Goal: Task Accomplishment & Management: Complete application form

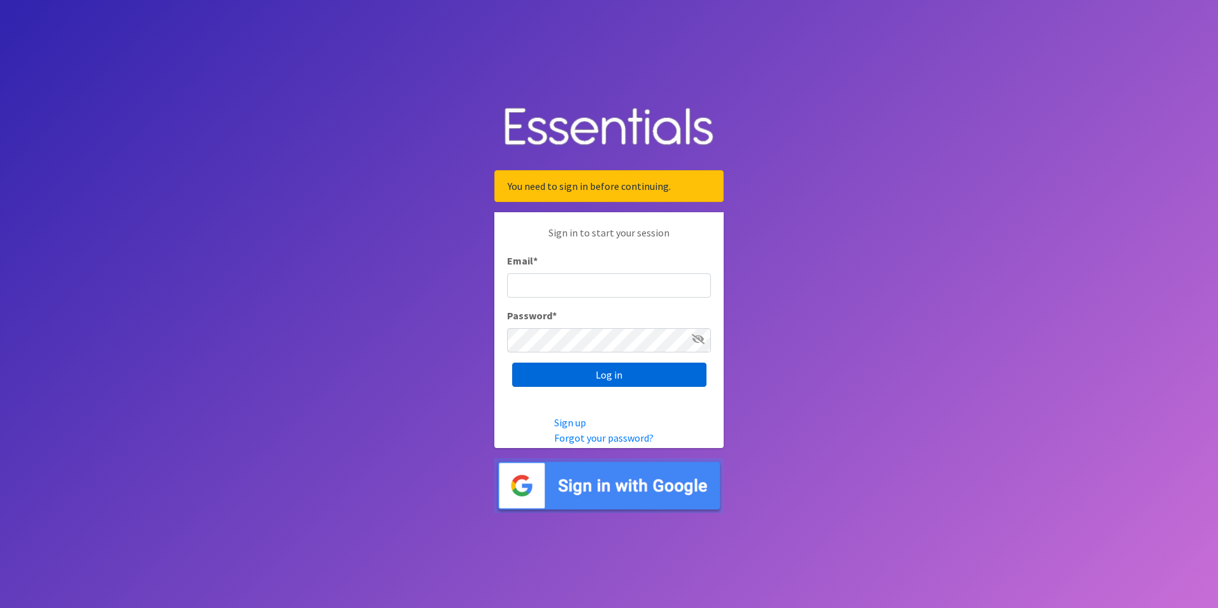
type input "[PERSON_NAME][DOMAIN_NAME][EMAIL_ADDRESS][DOMAIN_NAME]"
click at [646, 382] on input "Log in" at bounding box center [609, 374] width 194 height 24
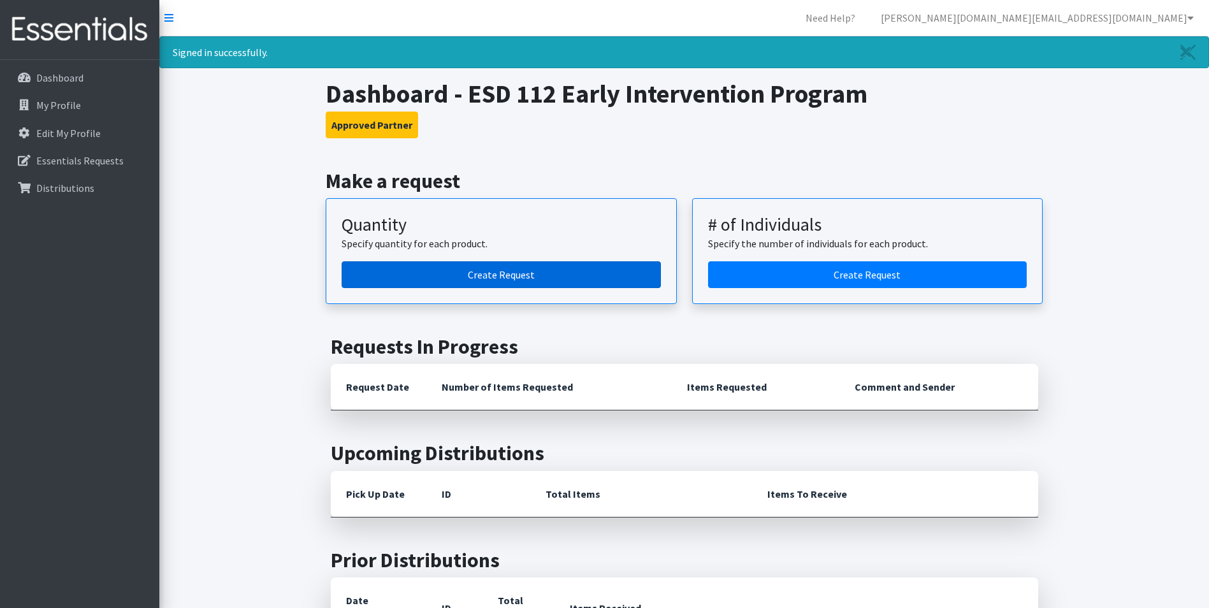
click at [512, 267] on link "Create Request" at bounding box center [500, 274] width 319 height 27
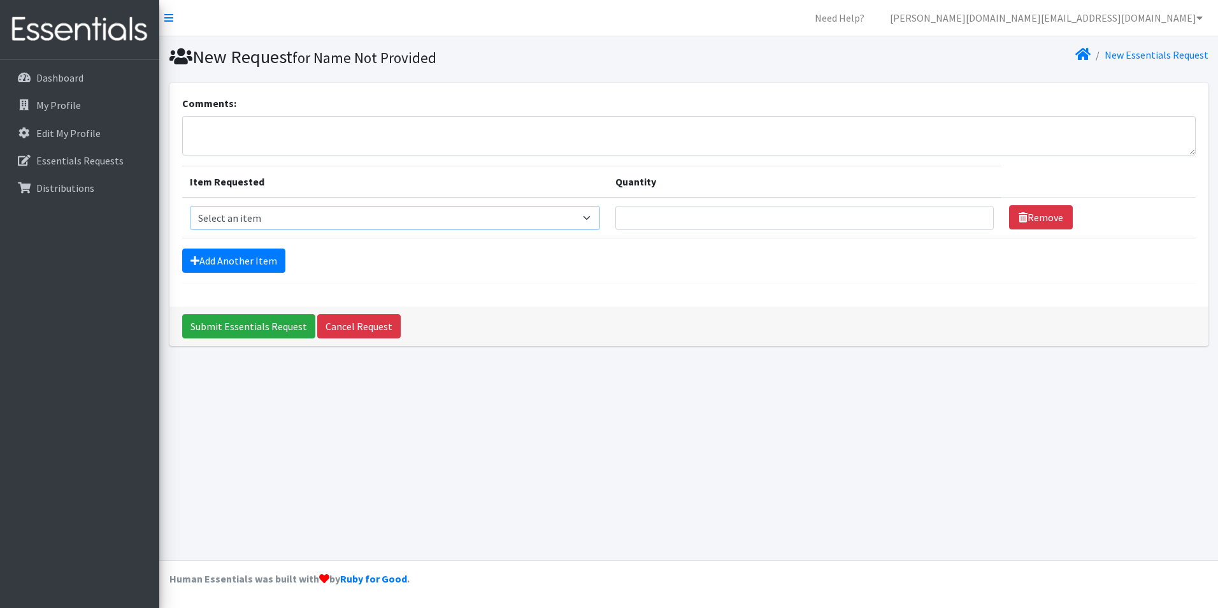
click at [492, 219] on select "Select an item Diaper (Size 2) Diaper (Size 3) Diaper (Size 4) Diaper (Size 5) …" at bounding box center [395, 218] width 411 height 24
select select "2930"
click at [190, 206] on select "Select an item Diaper (Size 2) Diaper (Size 3) Diaper (Size 4) Diaper (Size 5) …" at bounding box center [395, 218] width 411 height 24
click at [677, 210] on input "Quantity" at bounding box center [804, 218] width 378 height 24
type input "250"
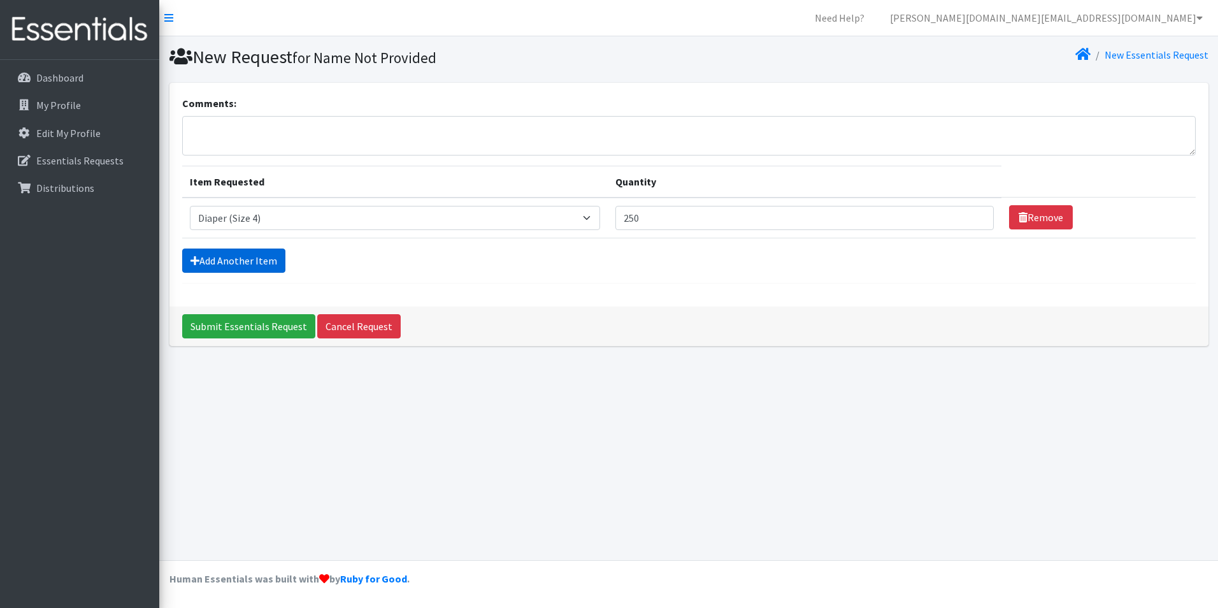
click at [271, 261] on link "Add Another Item" at bounding box center [233, 260] width 103 height 24
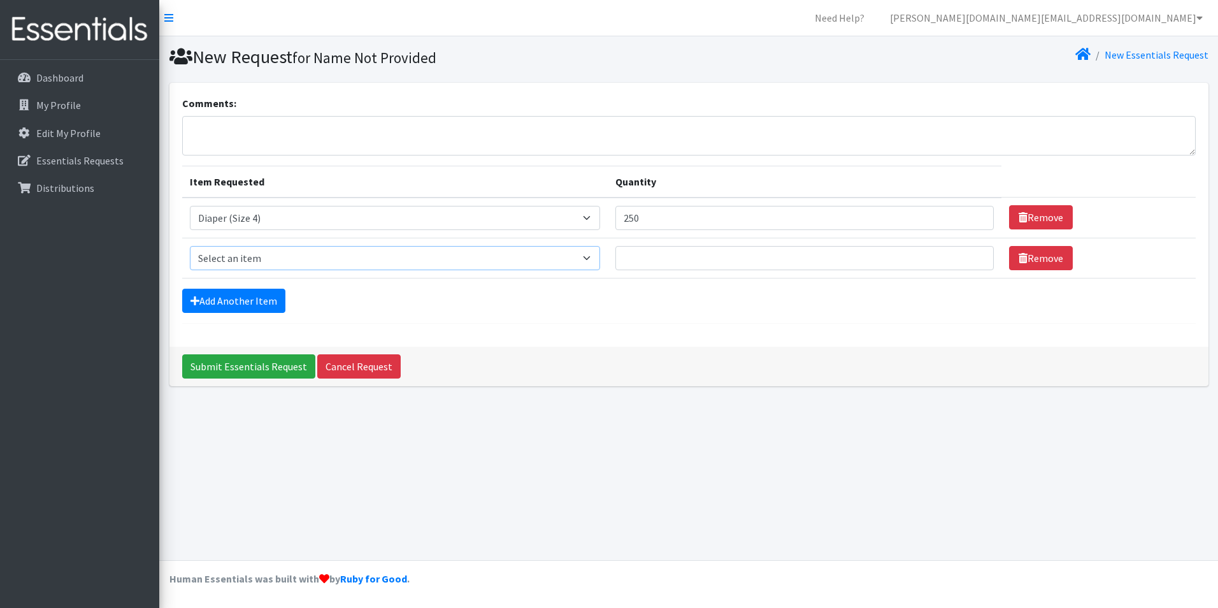
click at [390, 256] on select "Select an item Diaper (Size 2) Diaper (Size 3) Diaper (Size 4) Diaper (Size 5) …" at bounding box center [395, 258] width 411 height 24
select select "2961"
click at [190, 246] on select "Select an item Diaper (Size 2) Diaper (Size 3) Diaper (Size 4) Diaper (Size 5) …" at bounding box center [395, 258] width 411 height 24
click at [670, 248] on input "Quantity" at bounding box center [804, 258] width 378 height 24
type input "250"
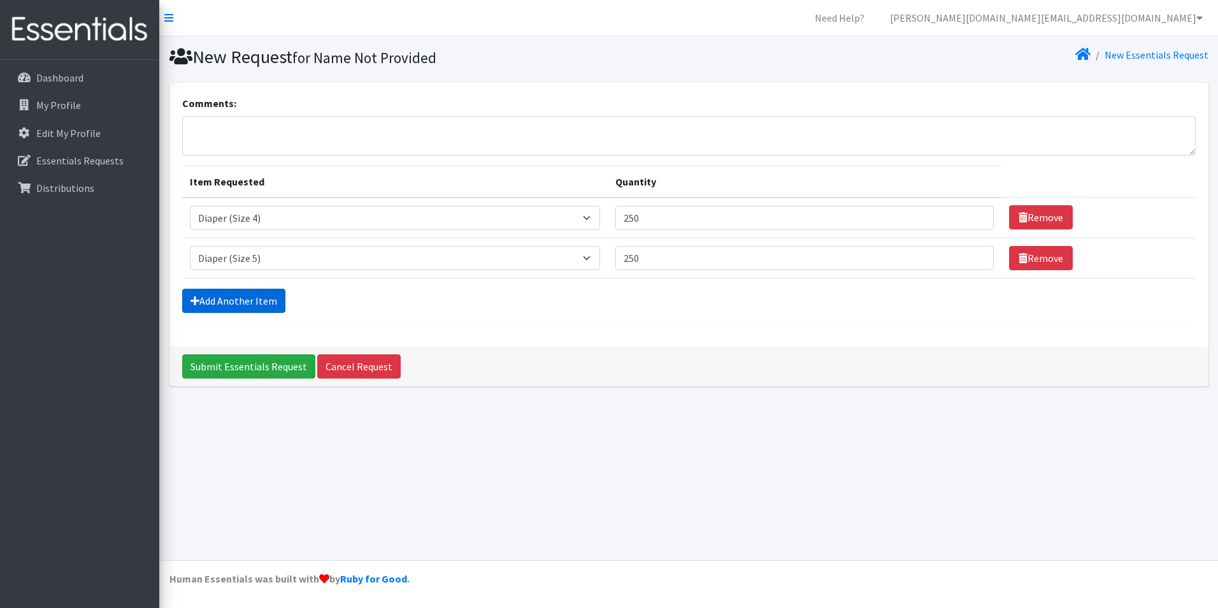
click at [263, 294] on link "Add Another Item" at bounding box center [233, 301] width 103 height 24
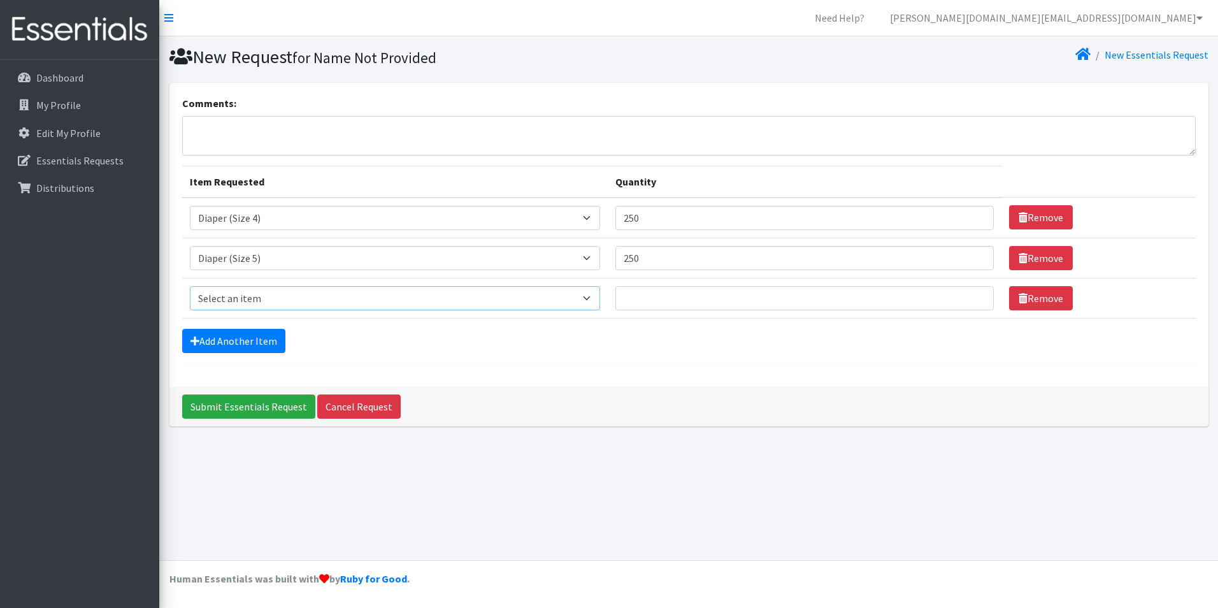
click at [283, 301] on select "Select an item Diaper (Size 2) Diaper (Size 3) Diaper (Size 4) Diaper (Size 5) …" at bounding box center [395, 298] width 411 height 24
select select "2950"
click at [190, 286] on select "Select an item Diaper (Size 2) Diaper (Size 3) Diaper (Size 4) Diaper (Size 5) …" at bounding box center [395, 298] width 411 height 24
click at [695, 294] on input "Quantity" at bounding box center [804, 298] width 378 height 24
type input "250"
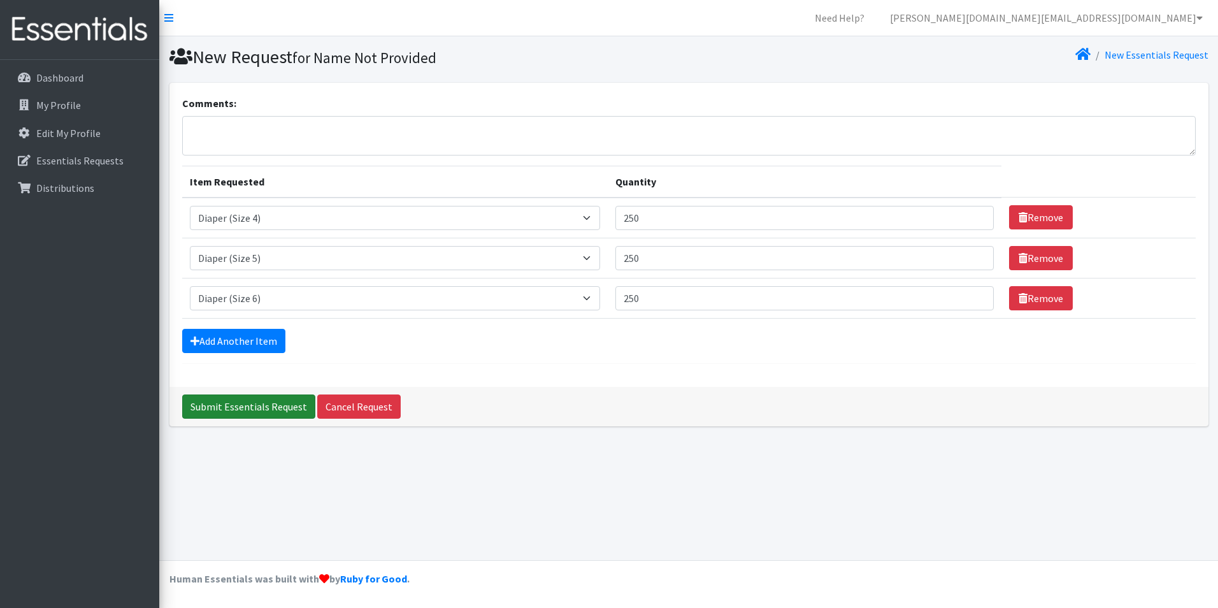
click at [256, 414] on input "Submit Essentials Request" at bounding box center [248, 406] width 133 height 24
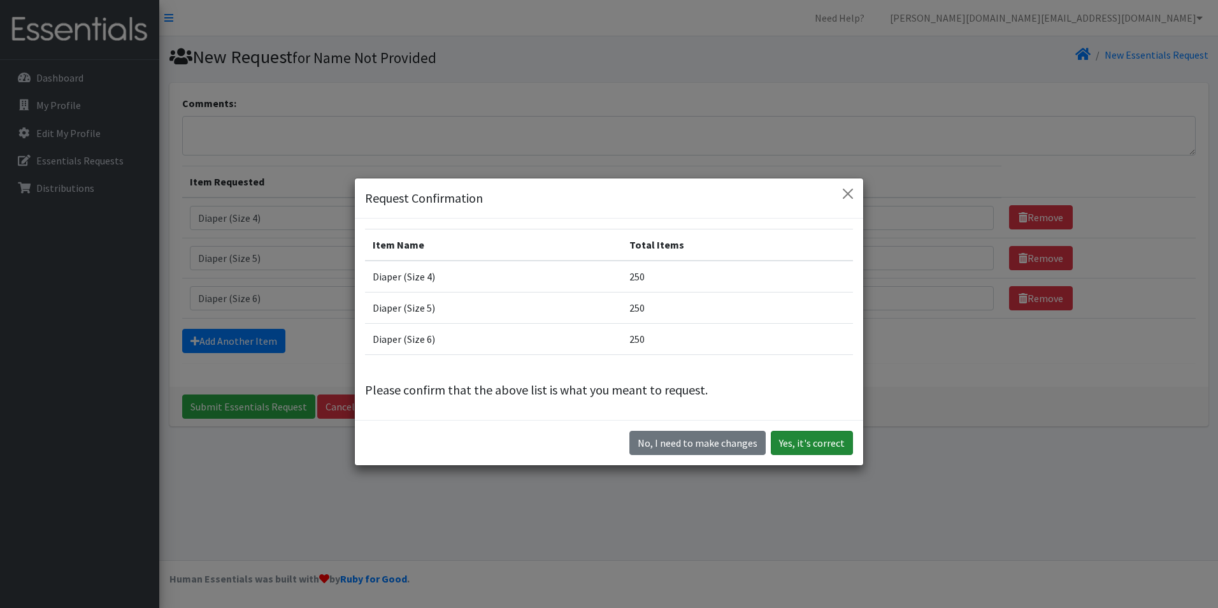
click at [791, 441] on button "Yes, it's correct" at bounding box center [812, 443] width 82 height 24
